Goal: Information Seeking & Learning: Learn about a topic

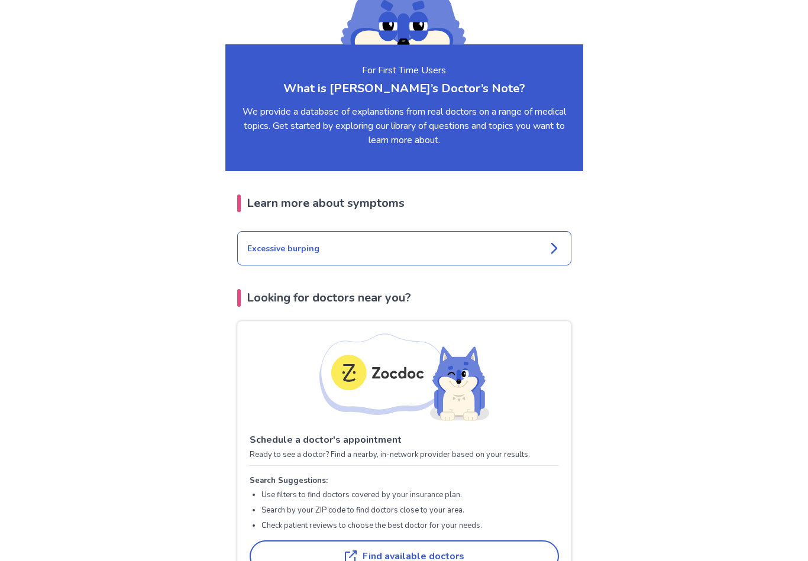
scroll to position [1210, 0]
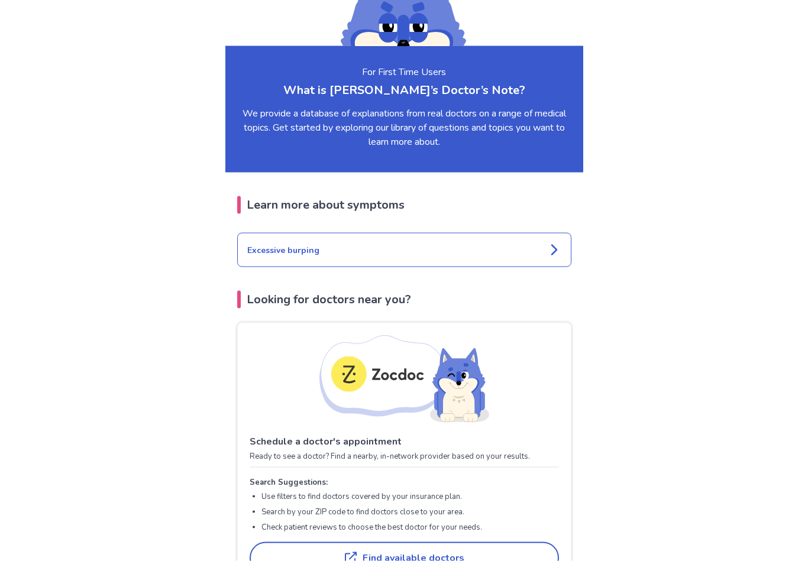
click at [548, 243] on icon at bounding box center [554, 250] width 14 height 14
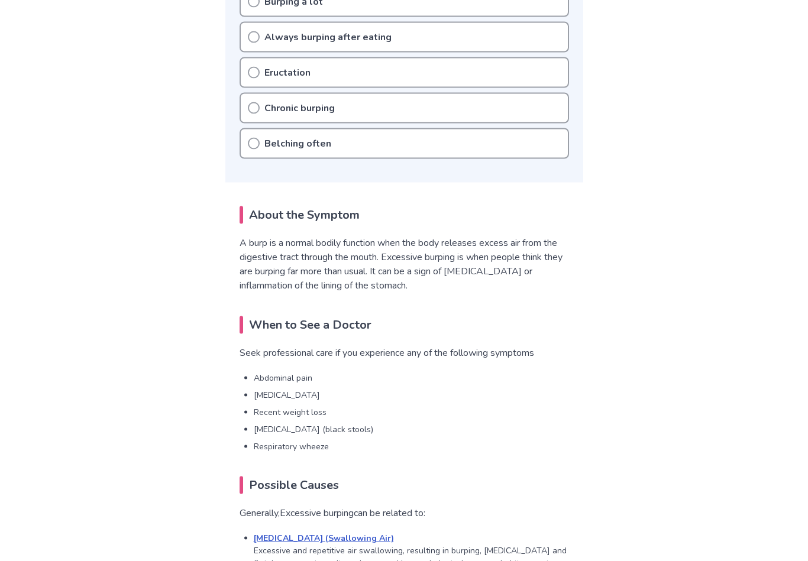
scroll to position [480, 0]
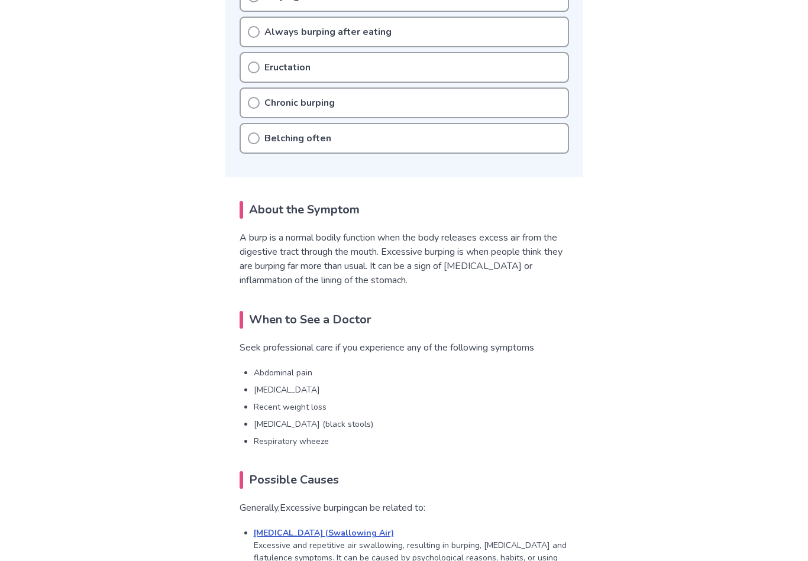
click at [261, 144] on div "Belching often" at bounding box center [404, 138] width 329 height 31
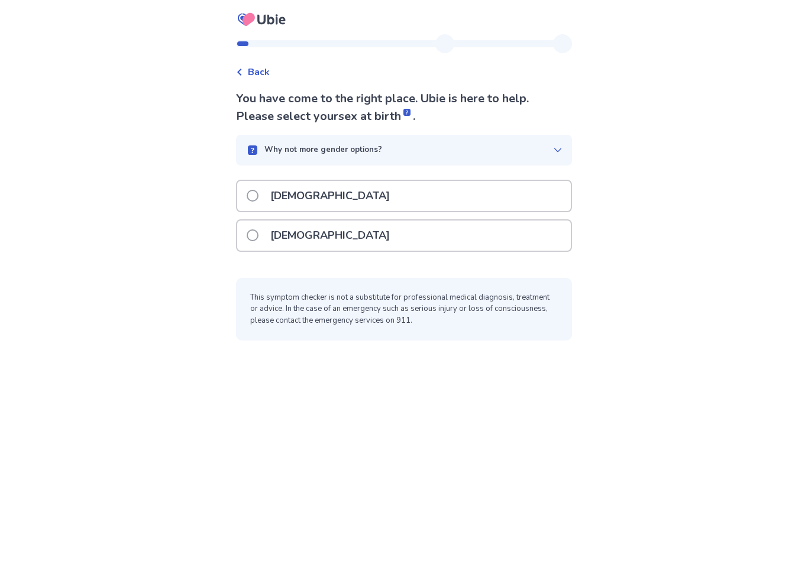
click at [259, 196] on span at bounding box center [253, 196] width 12 height 12
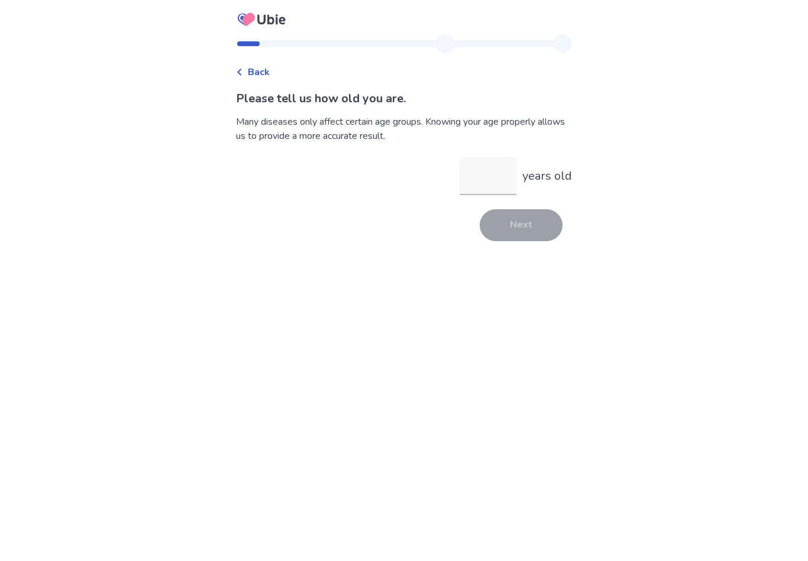
click at [479, 179] on input "years old" at bounding box center [488, 176] width 57 height 38
type input "**"
click at [519, 240] on button "Next" at bounding box center [521, 225] width 83 height 32
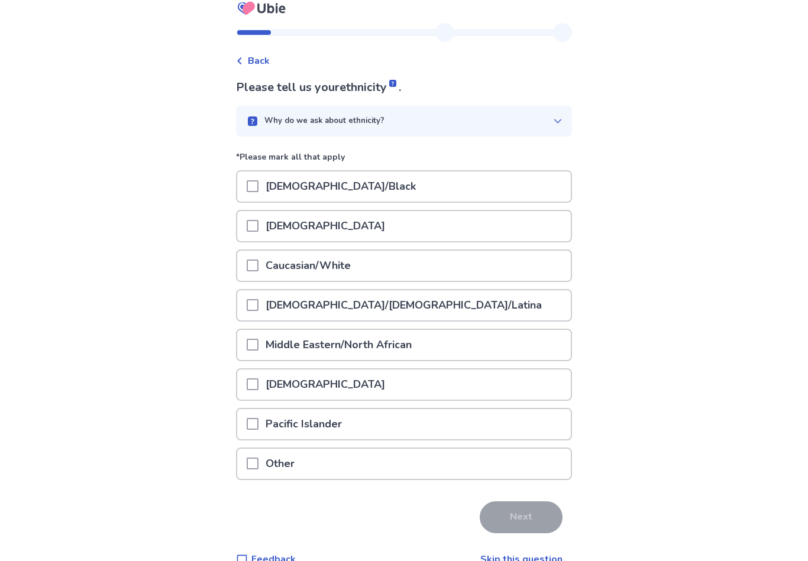
scroll to position [14, 0]
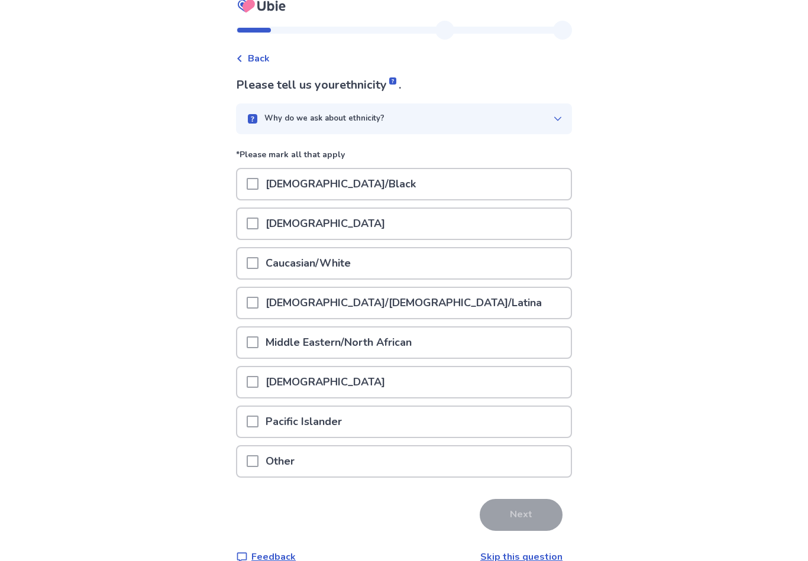
click at [259, 263] on span at bounding box center [253, 263] width 12 height 12
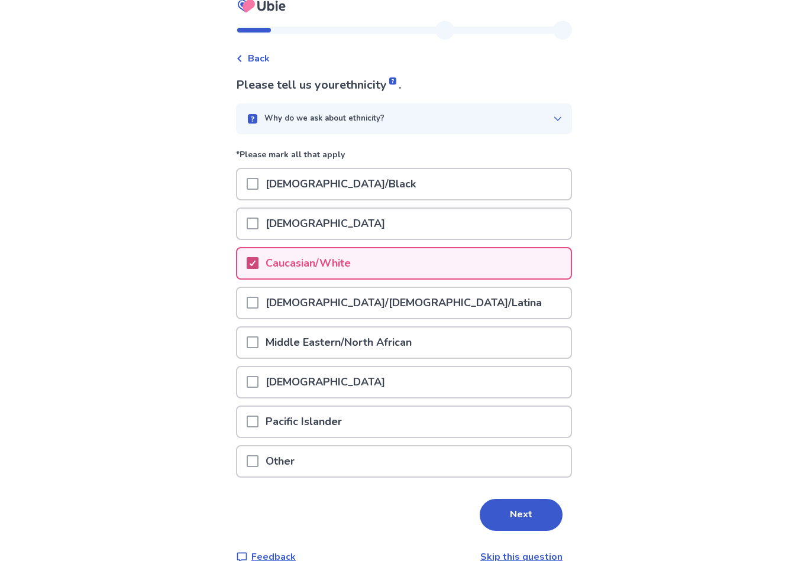
click at [538, 518] on button "Next" at bounding box center [521, 515] width 83 height 32
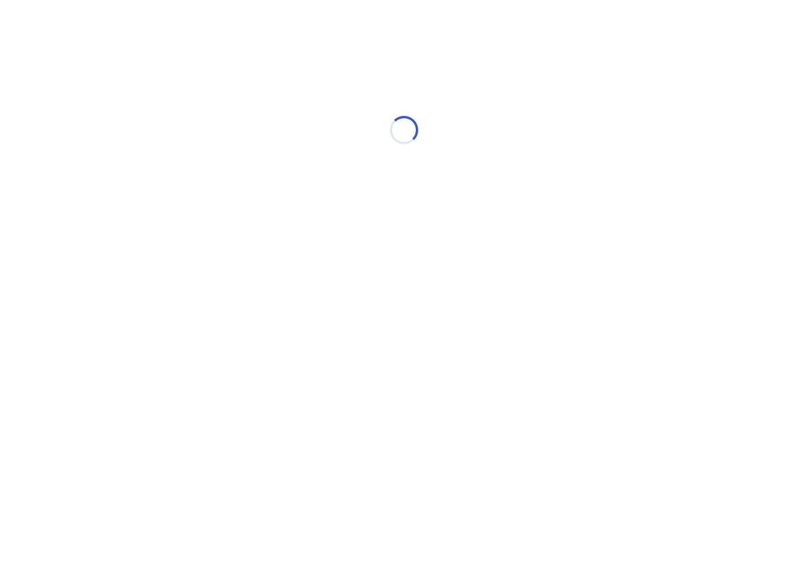
scroll to position [0, 0]
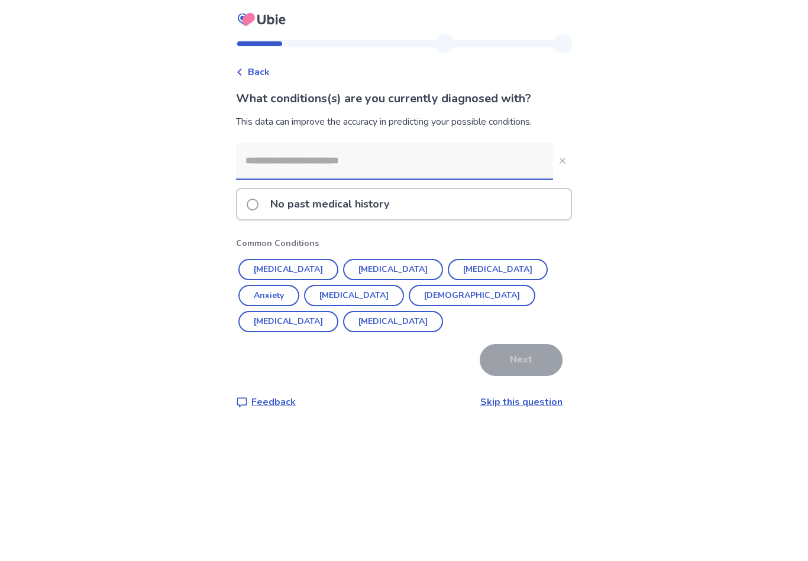
click at [259, 204] on span at bounding box center [253, 205] width 12 height 12
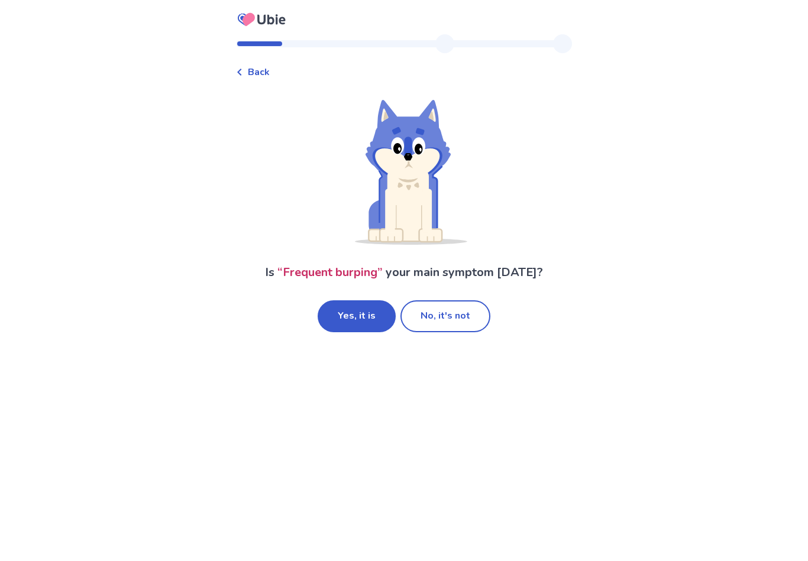
click at [441, 308] on button "No, it's not" at bounding box center [445, 317] width 90 height 32
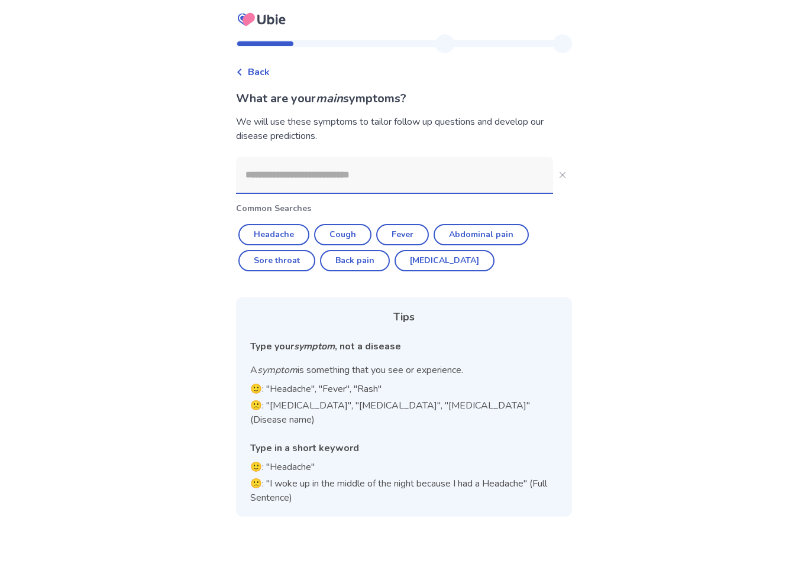
click at [269, 176] on input at bounding box center [394, 174] width 317 height 35
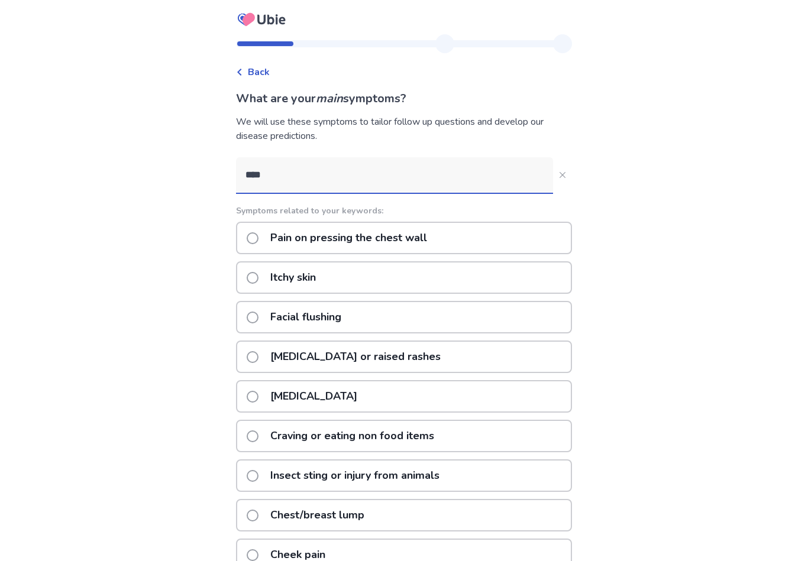
type input "*****"
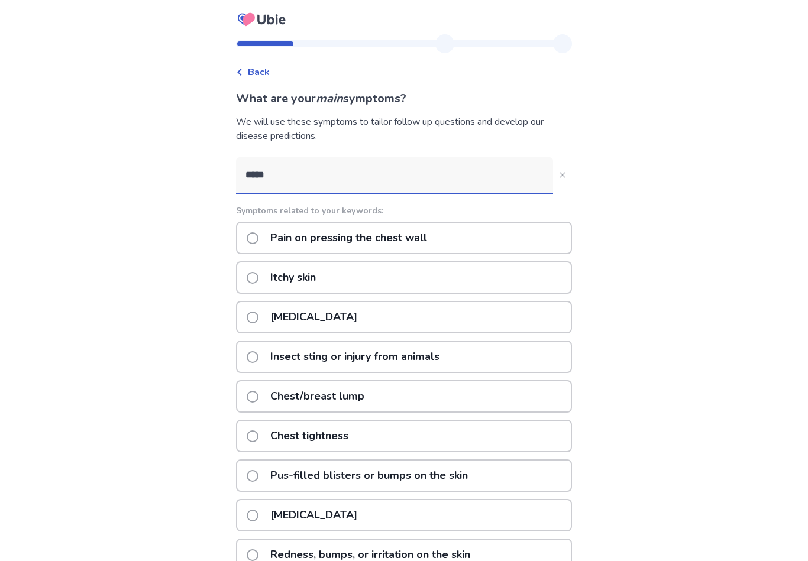
click at [259, 321] on span at bounding box center [253, 318] width 12 height 12
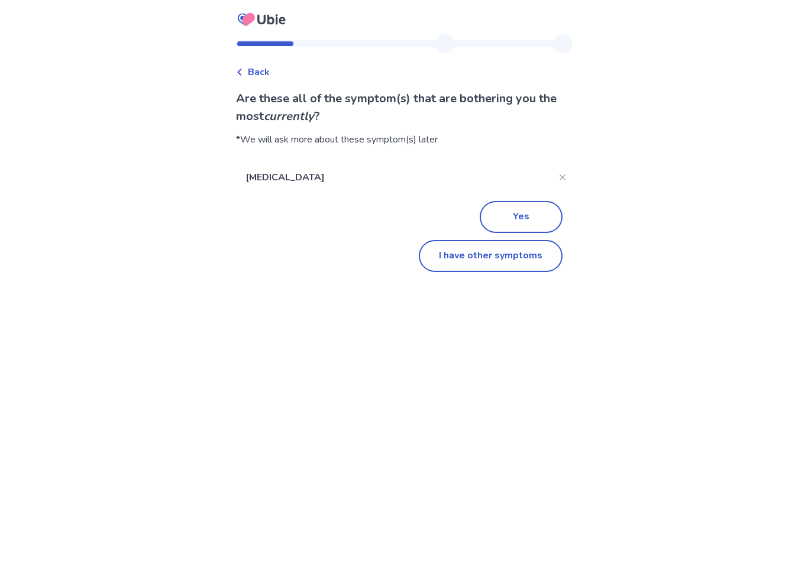
click at [492, 260] on button "I have other symptoms" at bounding box center [491, 256] width 144 height 32
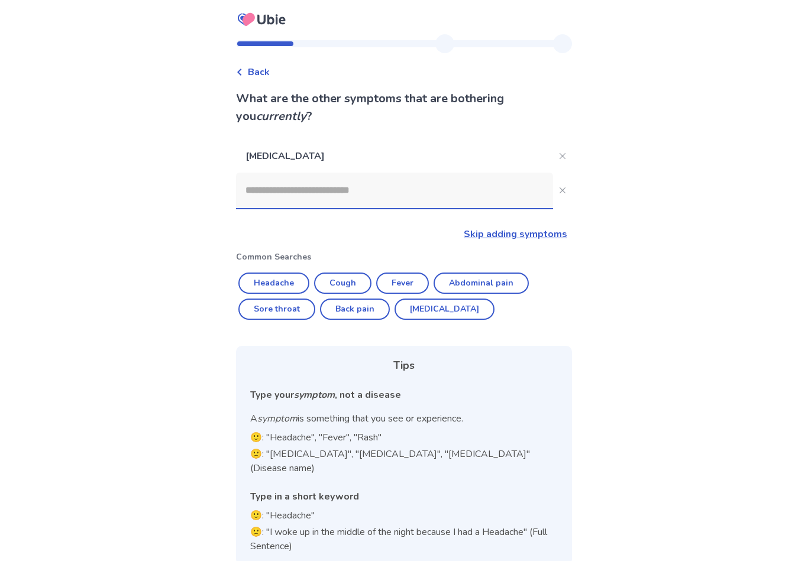
click at [275, 190] on input at bounding box center [394, 190] width 317 height 35
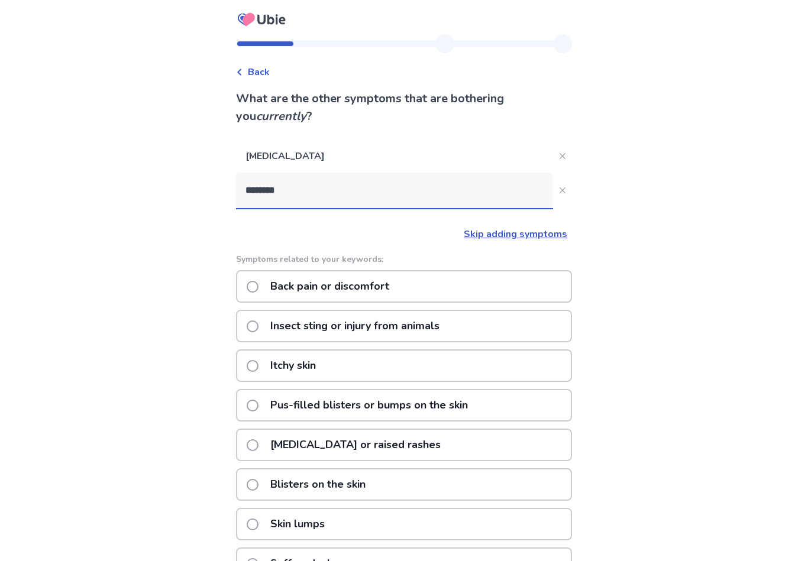
type input "*********"
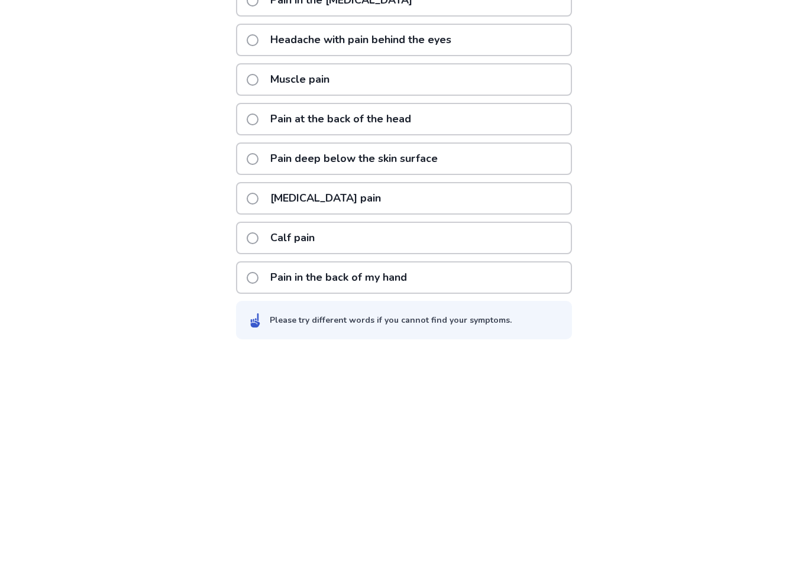
scroll to position [159, 0]
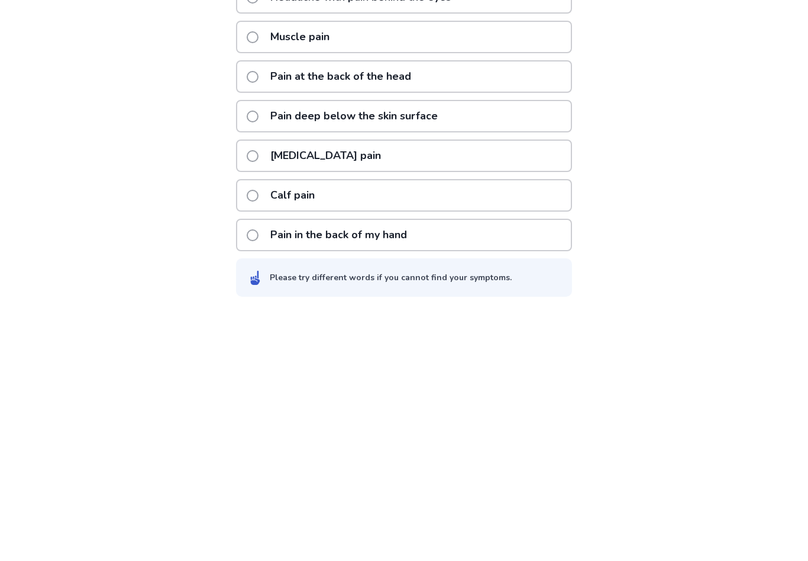
click at [259, 400] on span at bounding box center [253, 406] width 12 height 12
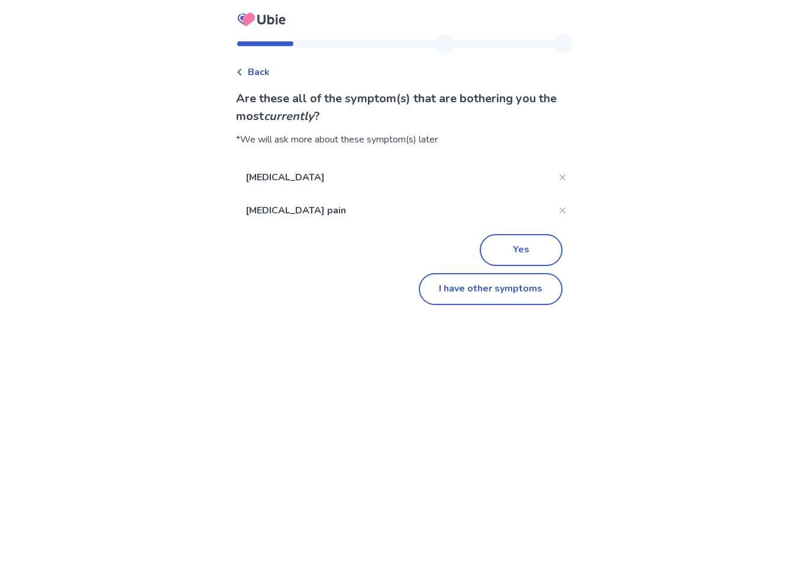
click at [499, 292] on button "I have other symptoms" at bounding box center [491, 289] width 144 height 32
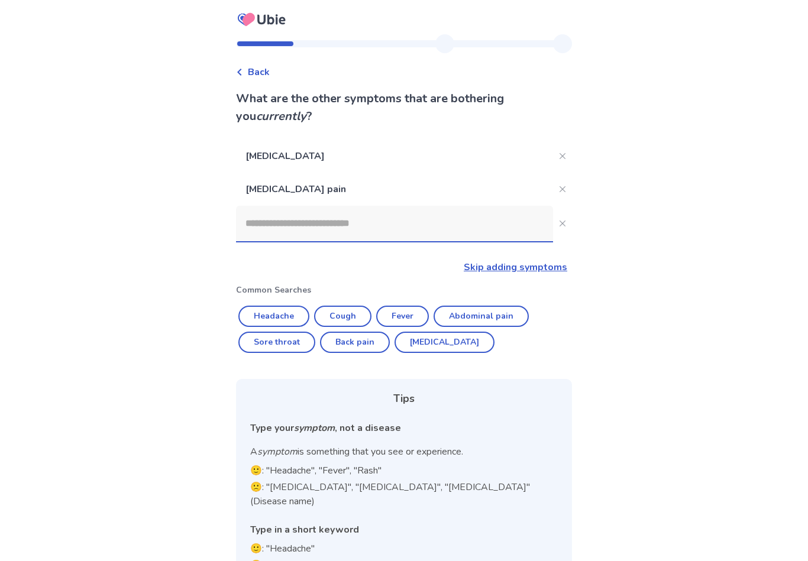
scroll to position [37, 0]
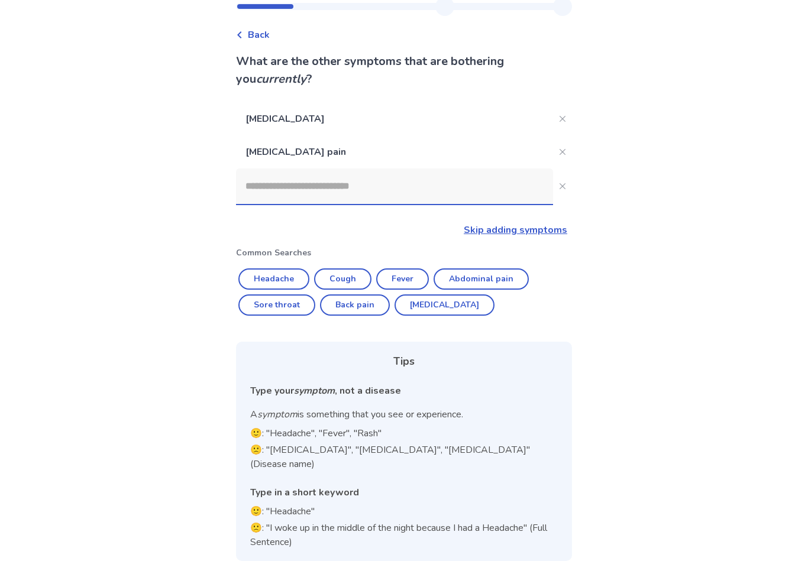
click at [276, 189] on input at bounding box center [394, 186] width 317 height 35
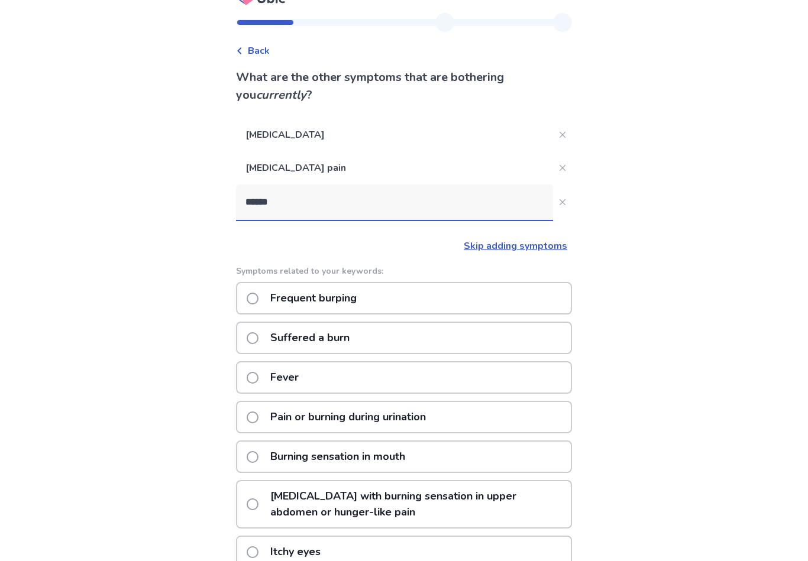
type input "*******"
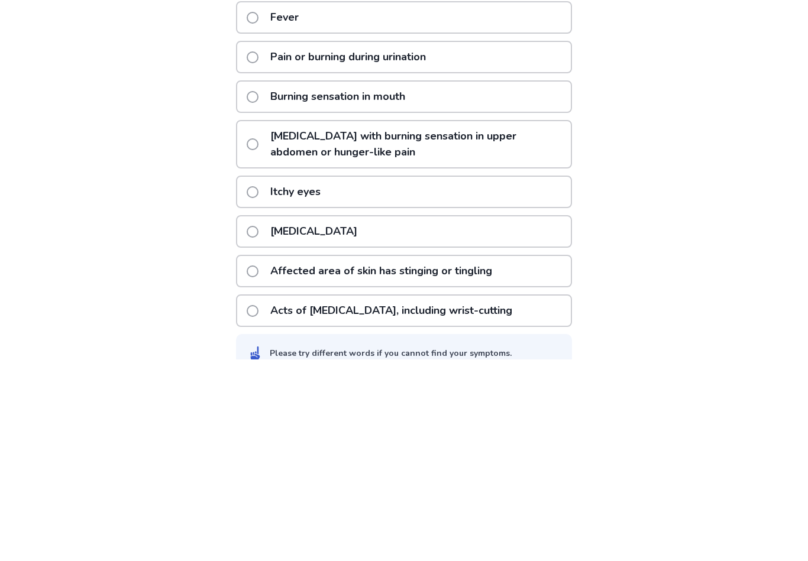
scroll to position [180, 0]
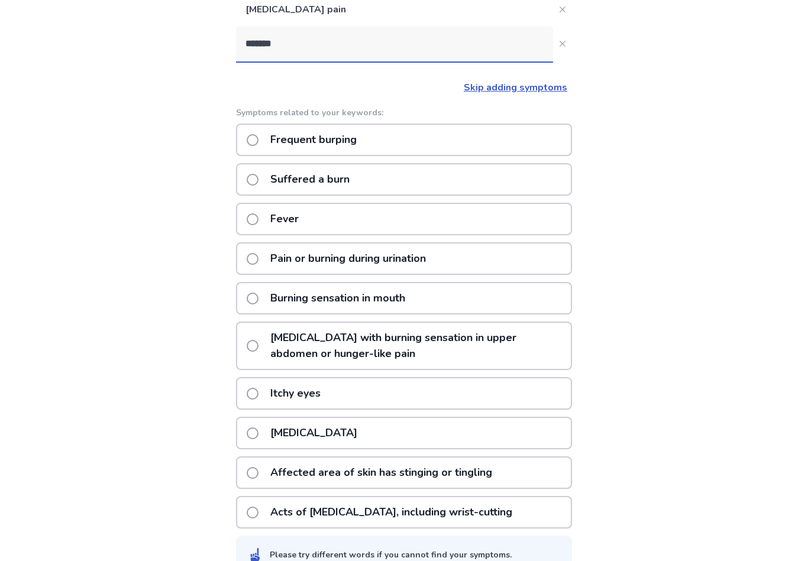
click at [259, 141] on span at bounding box center [253, 140] width 12 height 12
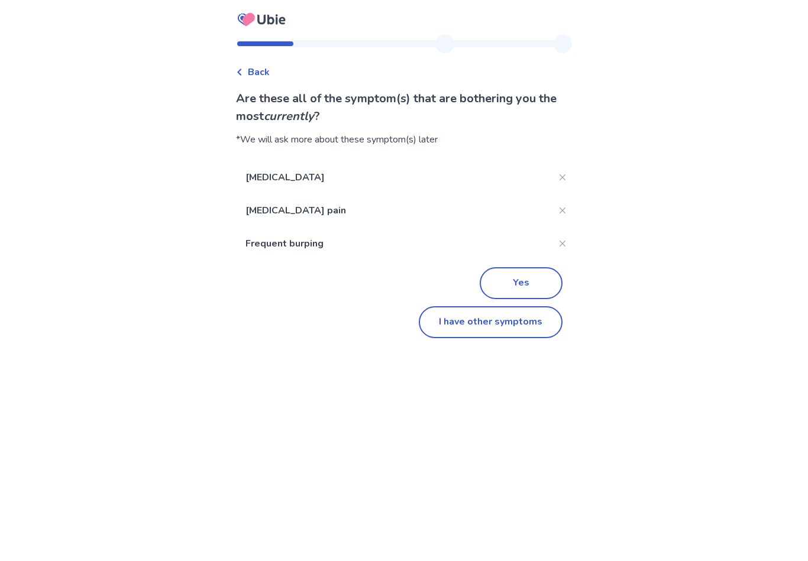
click at [521, 282] on button "Yes" at bounding box center [521, 283] width 83 height 32
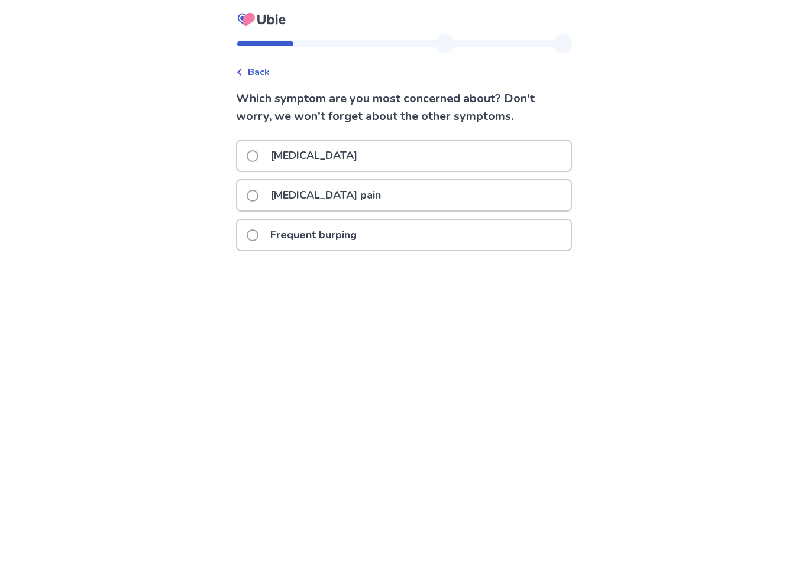
click at [264, 149] on label "Chest pain" at bounding box center [306, 156] width 118 height 30
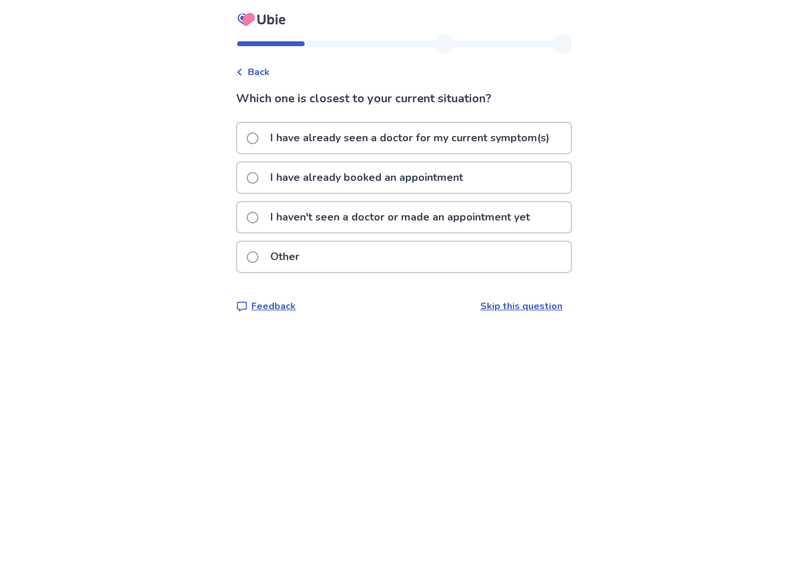
click at [261, 225] on label "I haven't seen a doctor or made an appointment yet" at bounding box center [392, 217] width 290 height 30
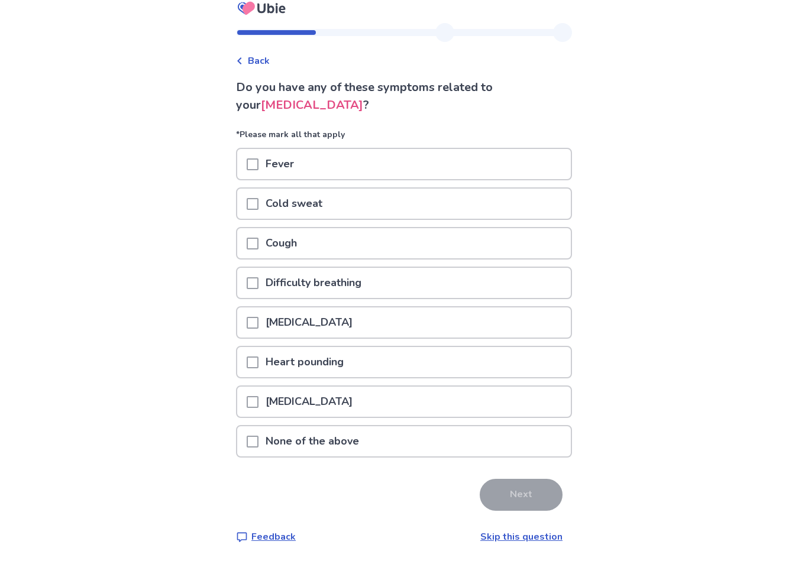
scroll to position [21, 0]
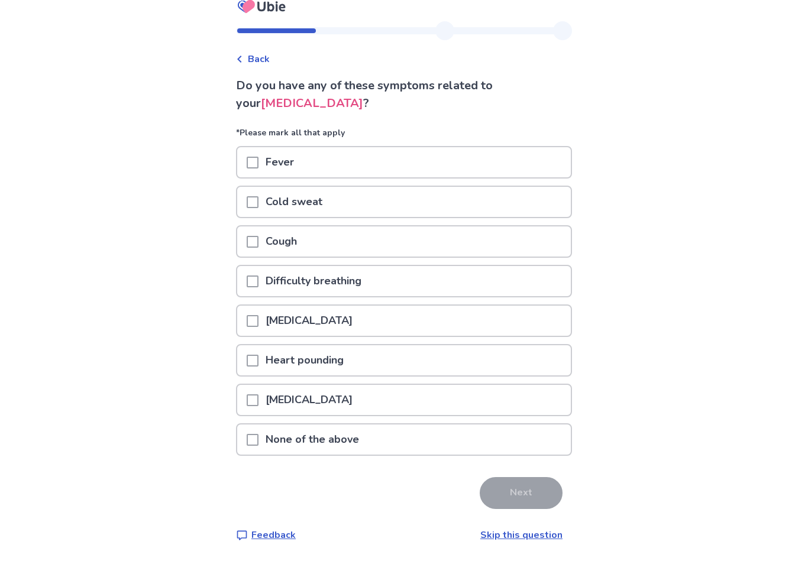
click at [259, 434] on span at bounding box center [253, 440] width 12 height 12
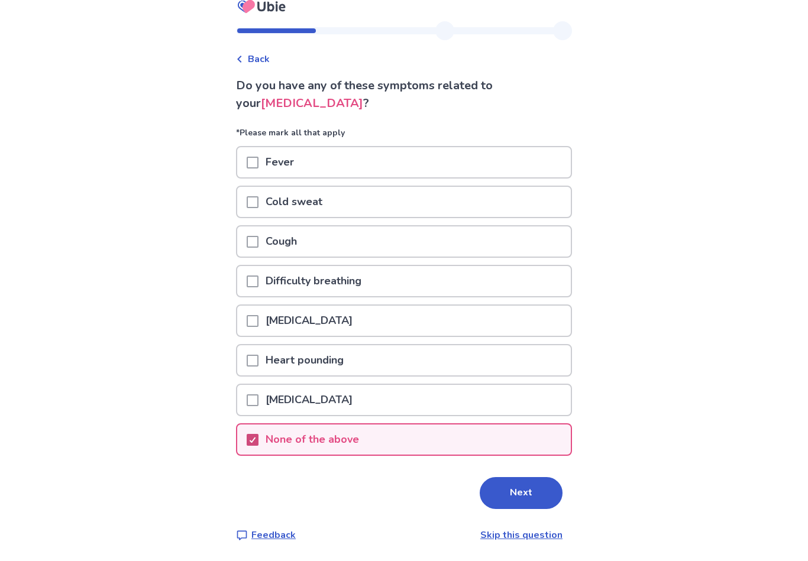
click at [521, 489] on button "Next" at bounding box center [521, 493] width 83 height 32
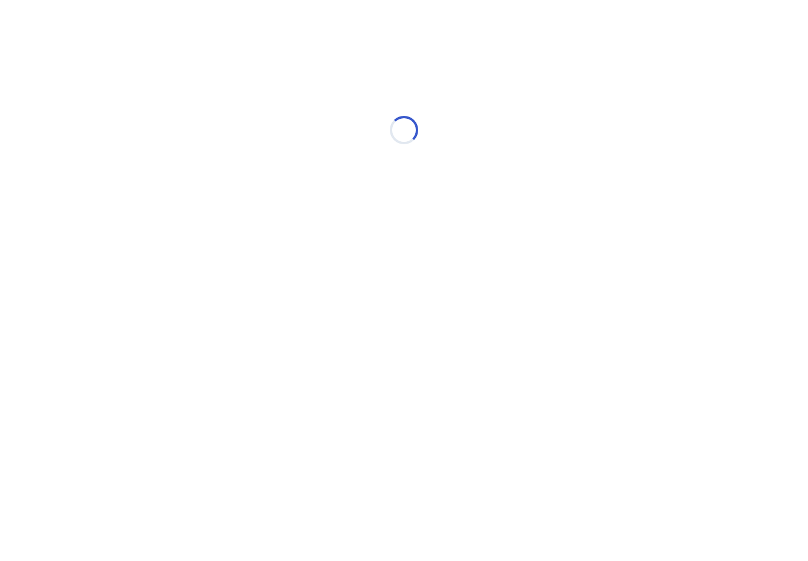
select select "*"
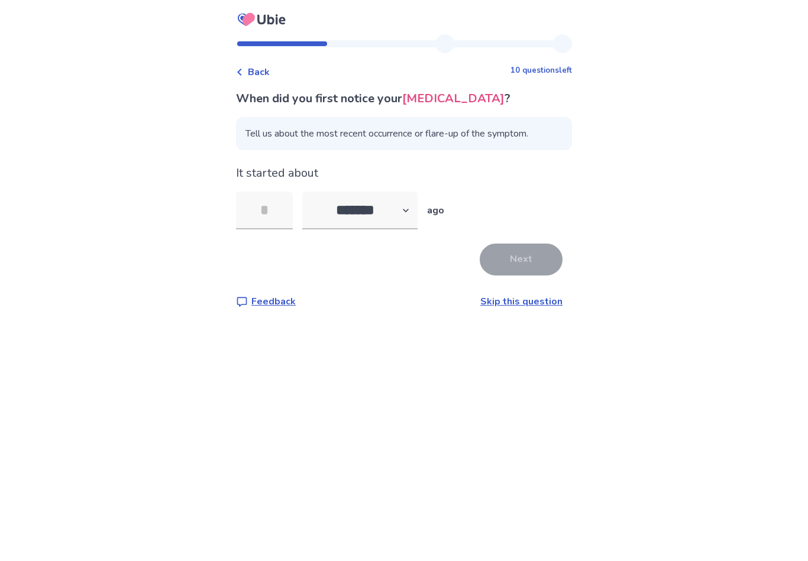
click at [274, 213] on input "tel" at bounding box center [264, 211] width 57 height 38
type input "*"
click at [533, 261] on button "Next" at bounding box center [521, 260] width 83 height 32
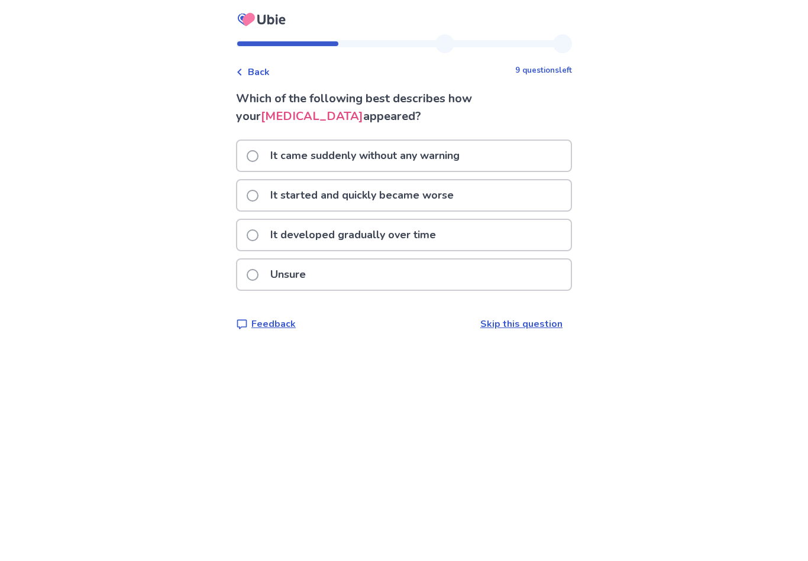
click at [263, 148] on label "It came suddenly without any warning" at bounding box center [357, 156] width 220 height 30
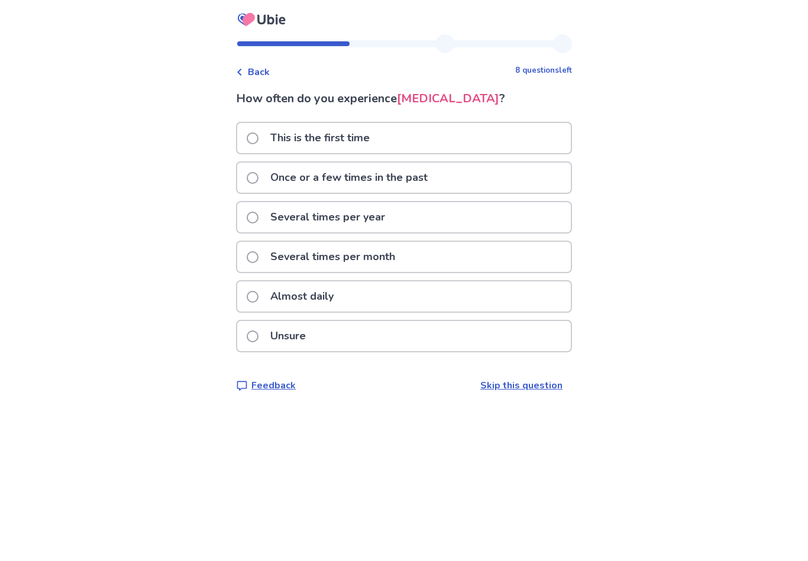
click at [256, 180] on span at bounding box center [253, 178] width 12 height 12
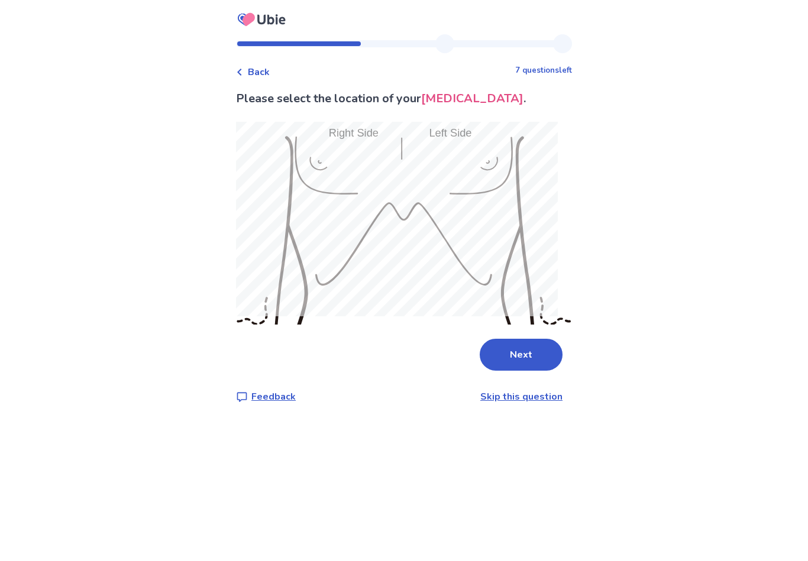
click at [523, 348] on button "Next" at bounding box center [521, 355] width 83 height 32
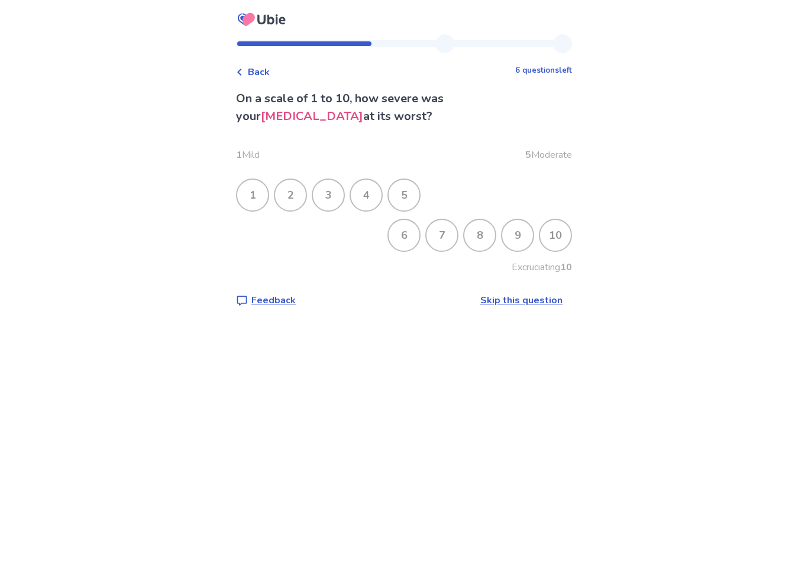
click at [379, 193] on div "4" at bounding box center [366, 195] width 31 height 31
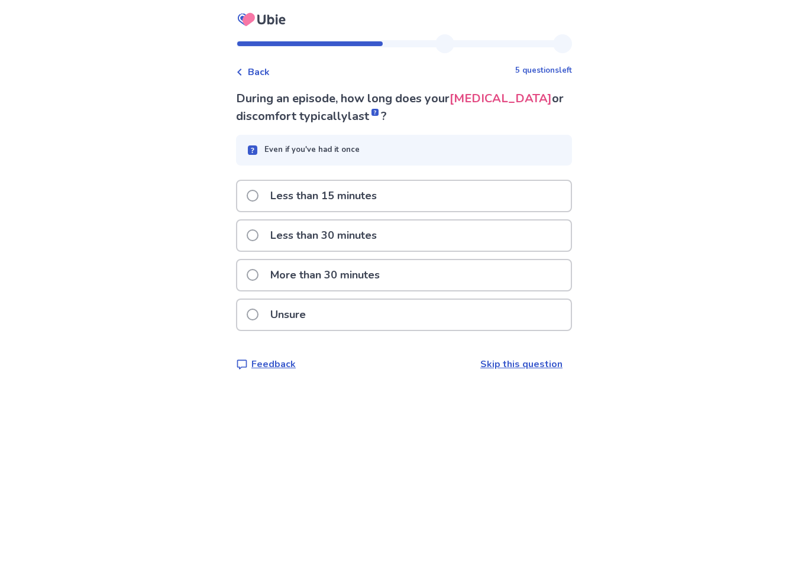
click at [259, 238] on span at bounding box center [253, 236] width 12 height 12
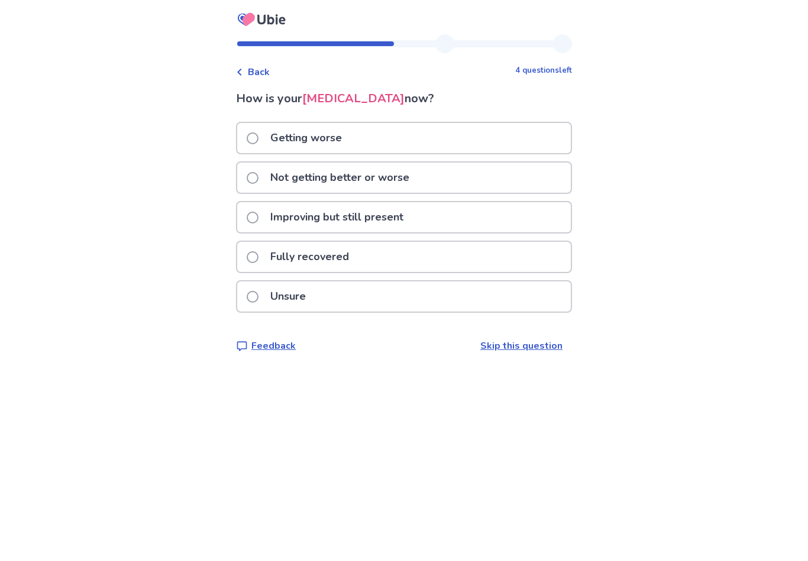
click at [255, 253] on span at bounding box center [253, 257] width 12 height 12
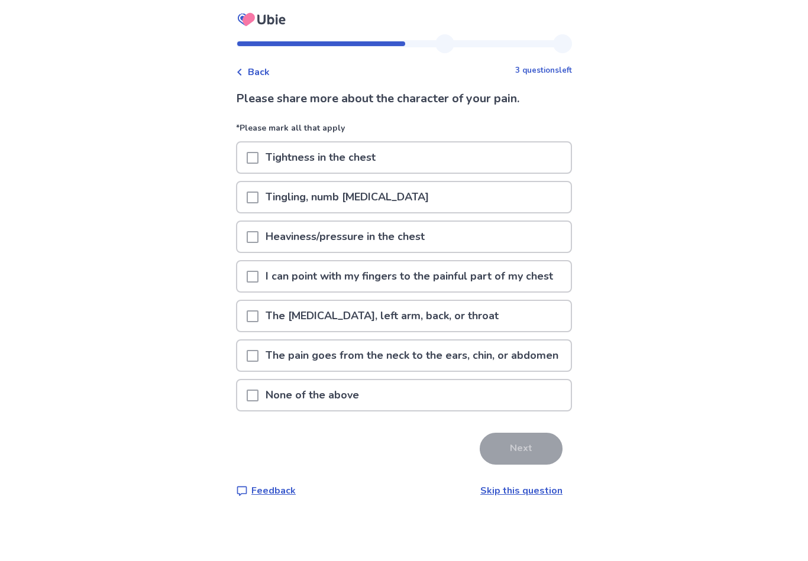
click at [259, 283] on span at bounding box center [253, 277] width 12 height 12
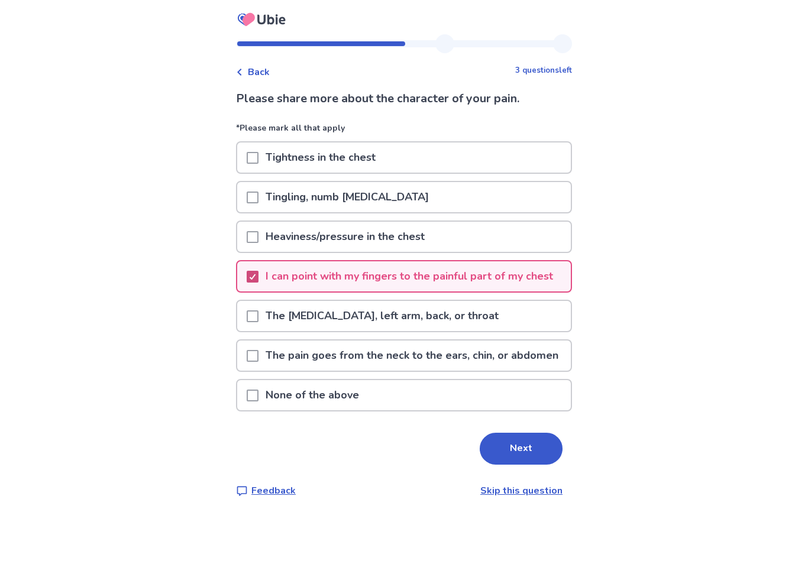
click at [528, 465] on button "Next" at bounding box center [521, 449] width 83 height 32
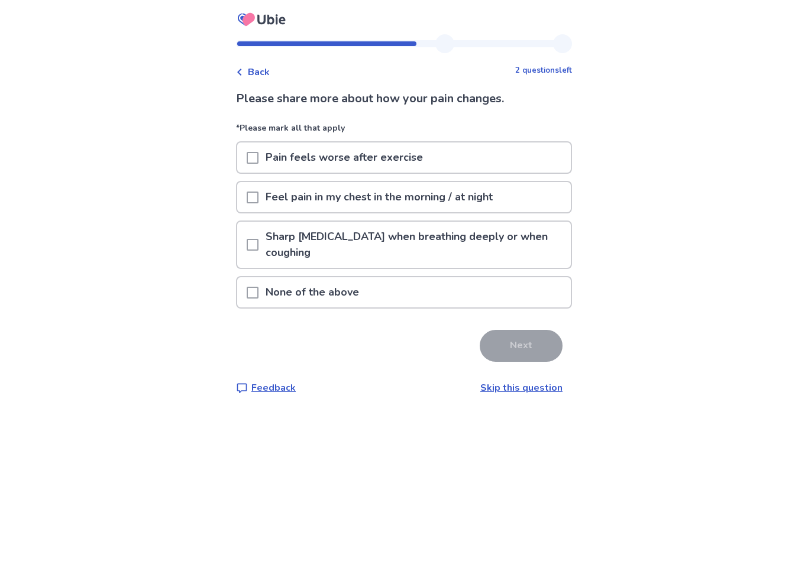
click at [259, 293] on span at bounding box center [253, 293] width 12 height 12
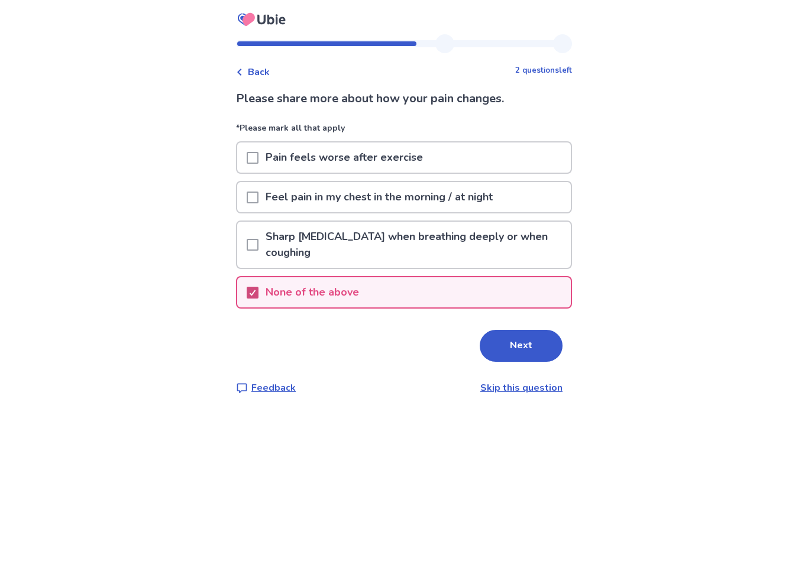
click at [511, 350] on button "Next" at bounding box center [521, 346] width 83 height 32
